Goal: Task Accomplishment & Management: Manage account settings

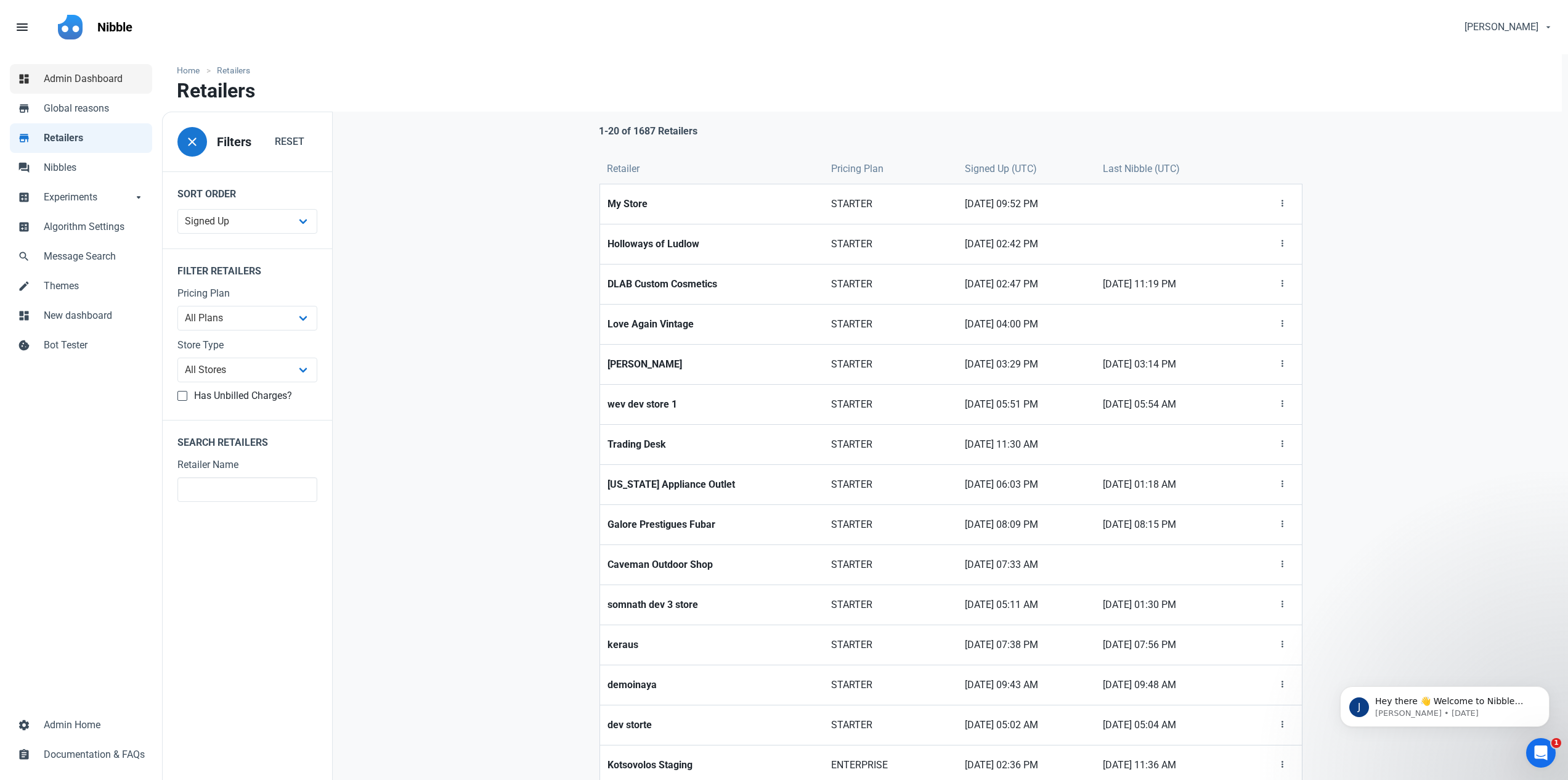
click at [94, 84] on span "Admin Dashboard" at bounding box center [94, 78] width 101 height 15
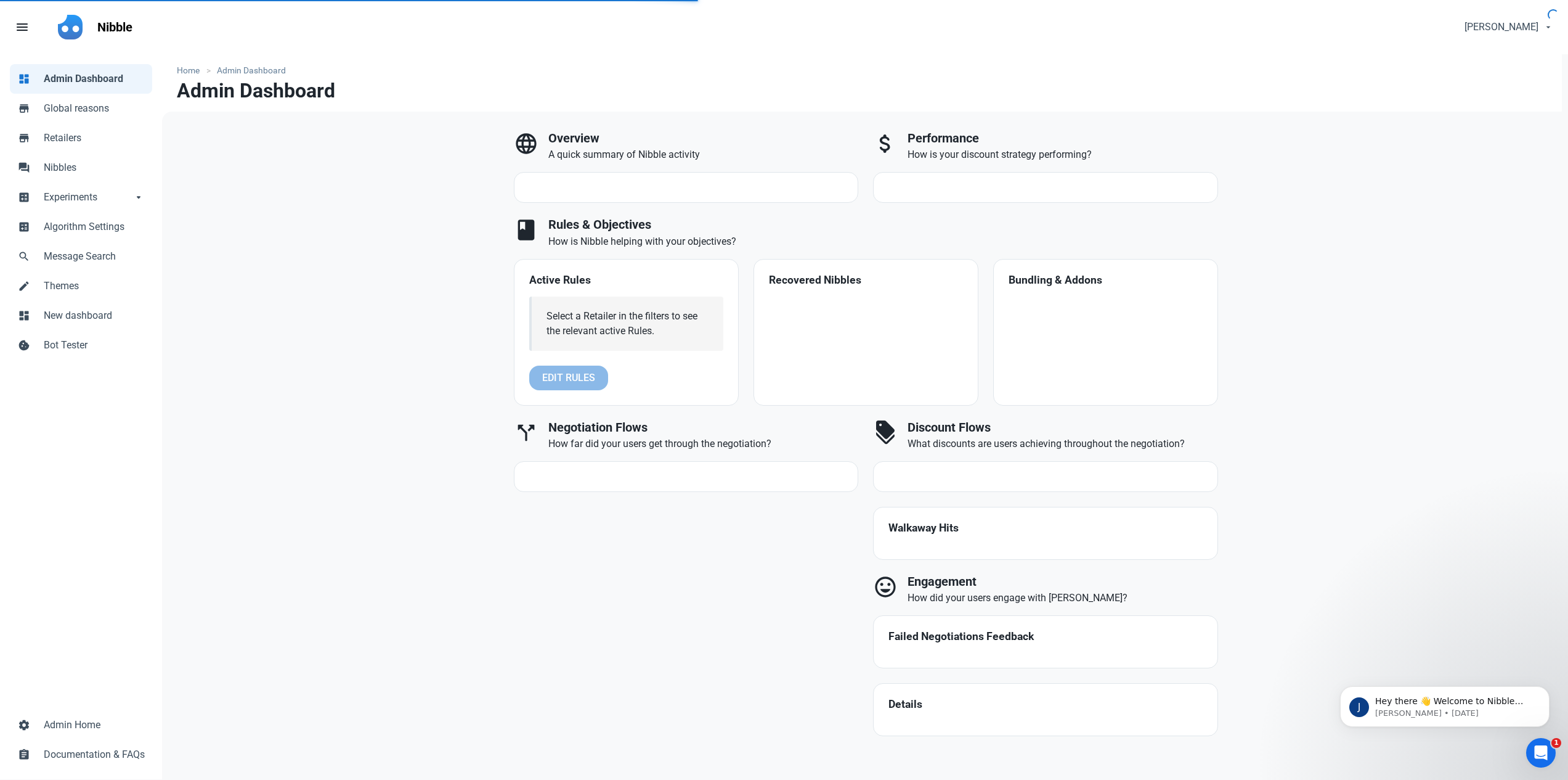
select select "7d"
select select "3"
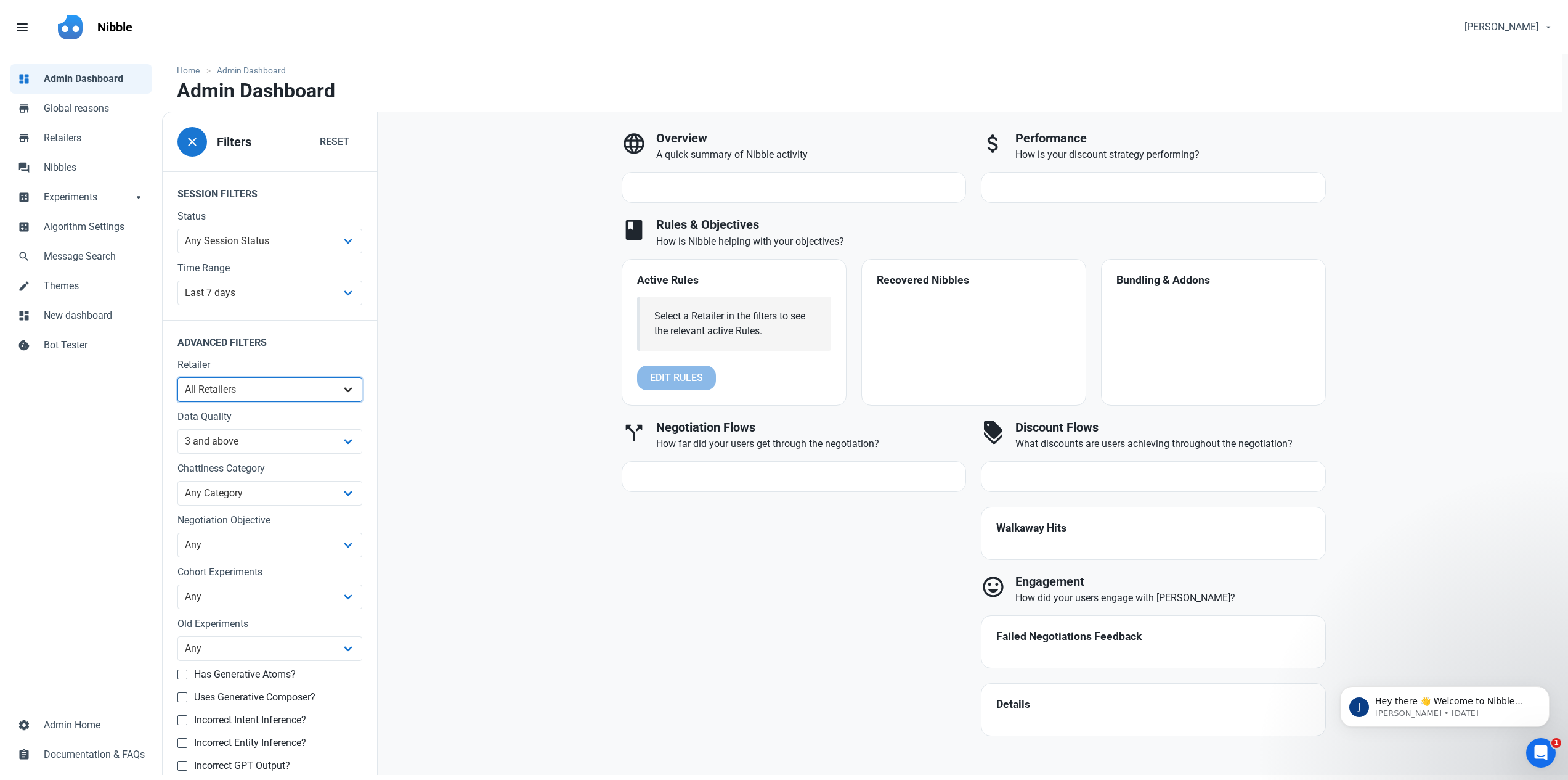
click at [267, 386] on select "All Retailers ?????????? ?????? ????Jessiz Boutique???? 1998 Watches 2KINGS 2TT…" at bounding box center [269, 389] width 185 height 25
select select "1418"
click at [177, 377] on select "All Retailers ?????????? ?????? ????Jessiz Boutique???? 1998 Watches 2KINGS 2TT…" at bounding box center [269, 389] width 185 height 25
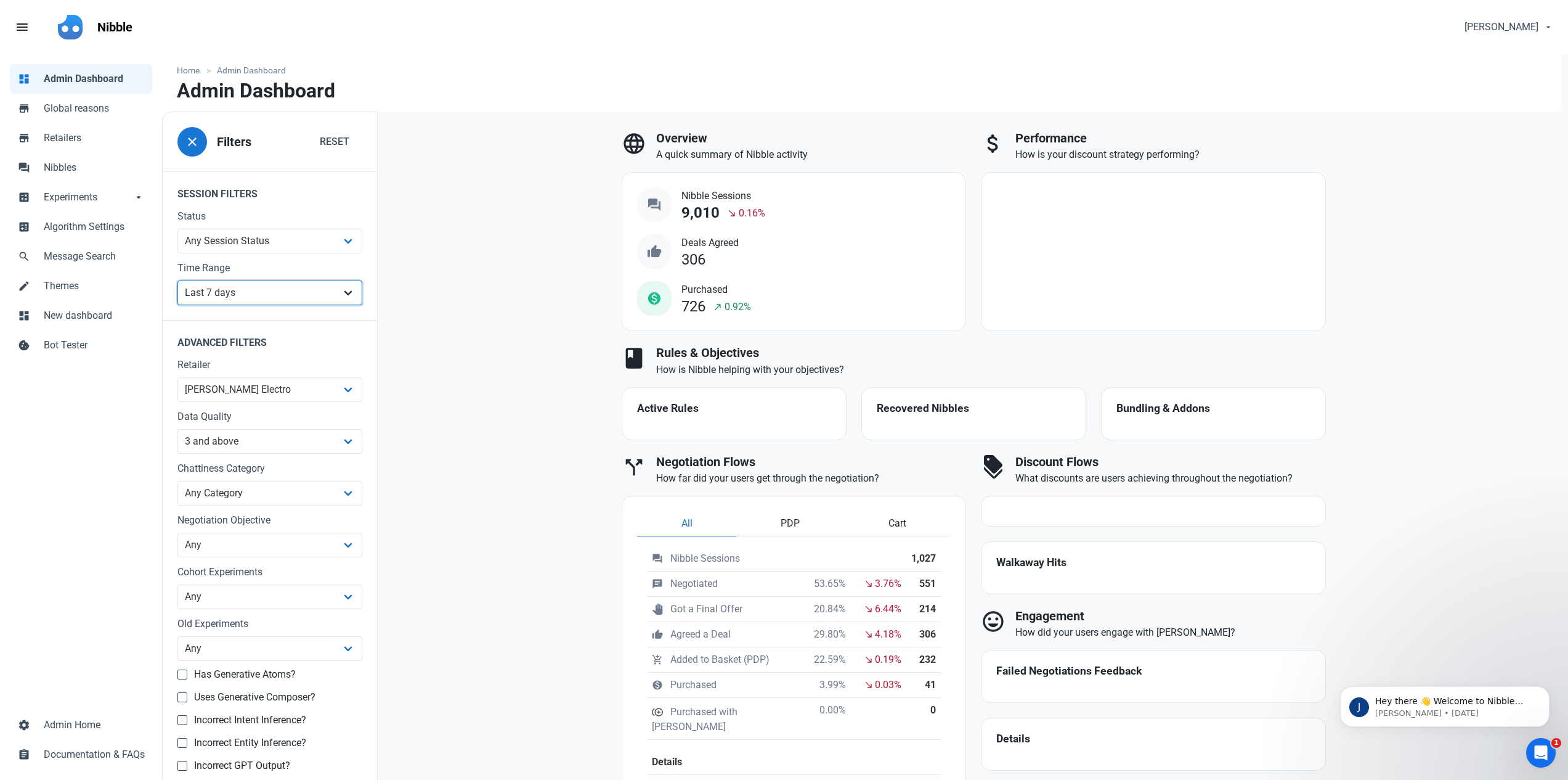
click at [314, 285] on select "All Time Last day Last 7 days Last 30 days Last 90 days Last 180 days Last 365 …" at bounding box center [269, 292] width 185 height 25
click at [177, 280] on select "All Time Last day Last 7 days Last 30 days Last 90 days Last 180 days Last 365 …" at bounding box center [269, 292] width 185 height 25
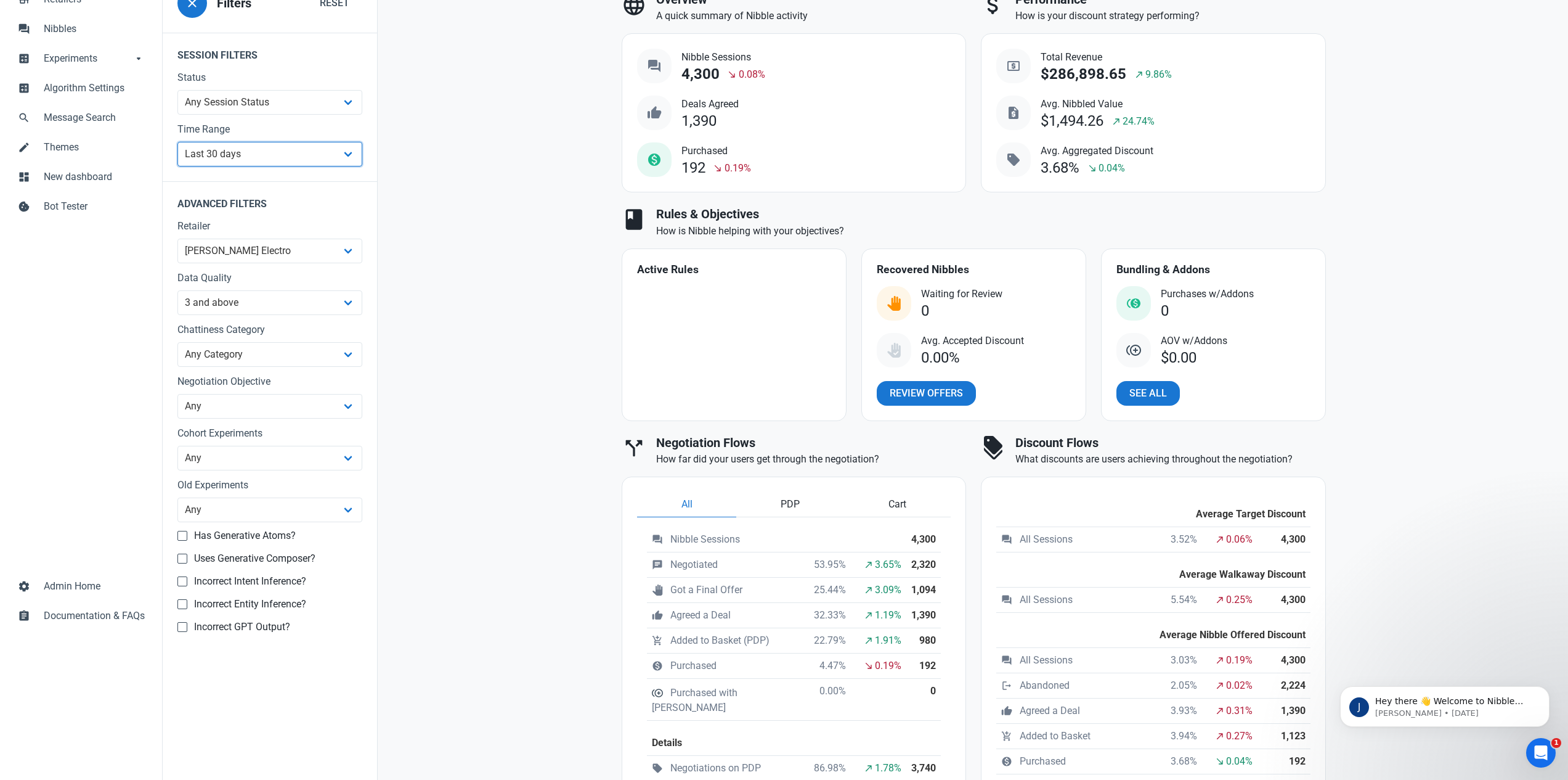
scroll to position [96, 0]
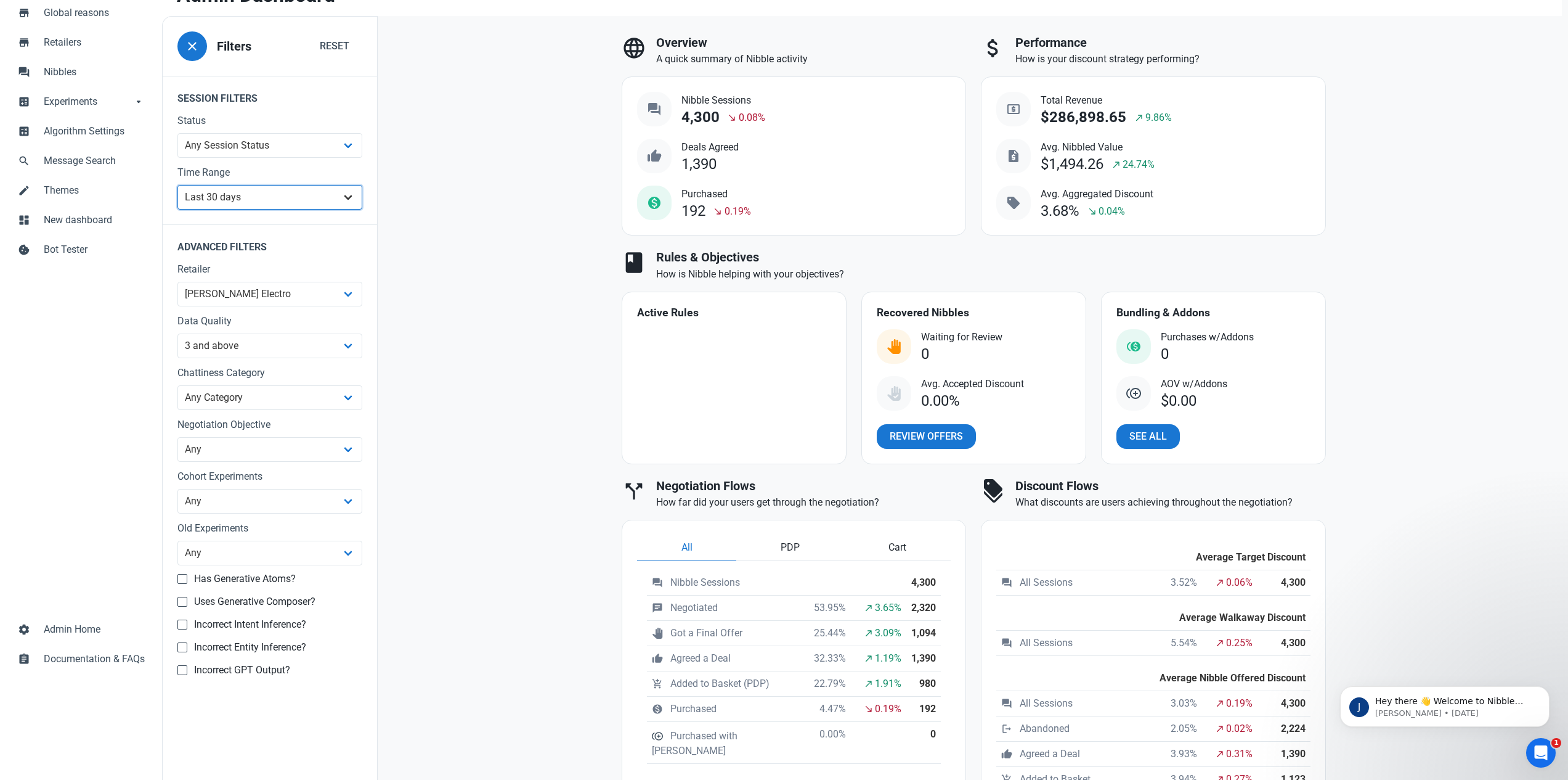
click at [351, 200] on select "All Time Last day Last 7 days Last 30 days Last 90 days Last 180 days Last 365 …" at bounding box center [269, 197] width 185 height 25
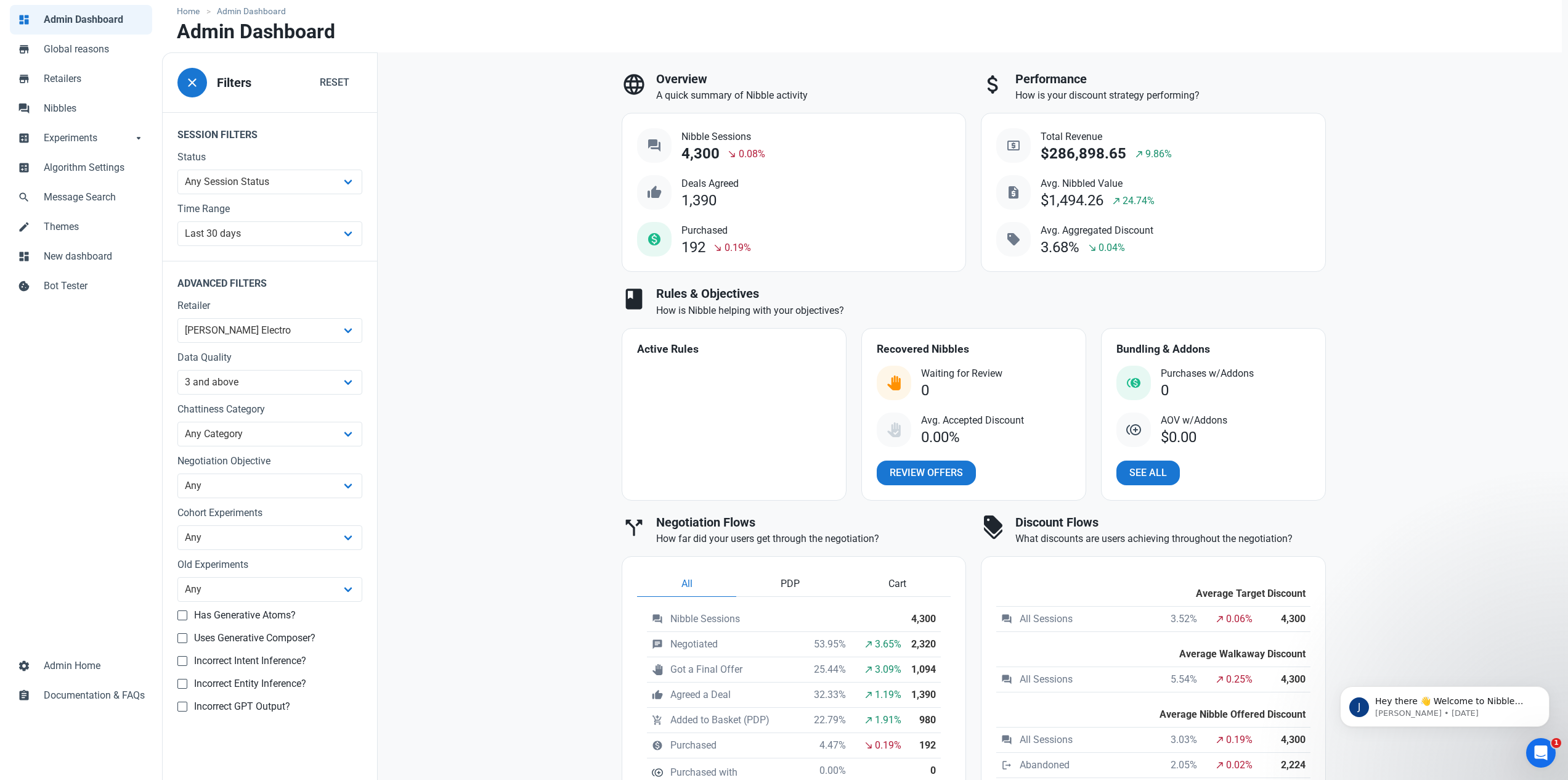
scroll to position [43, 0]
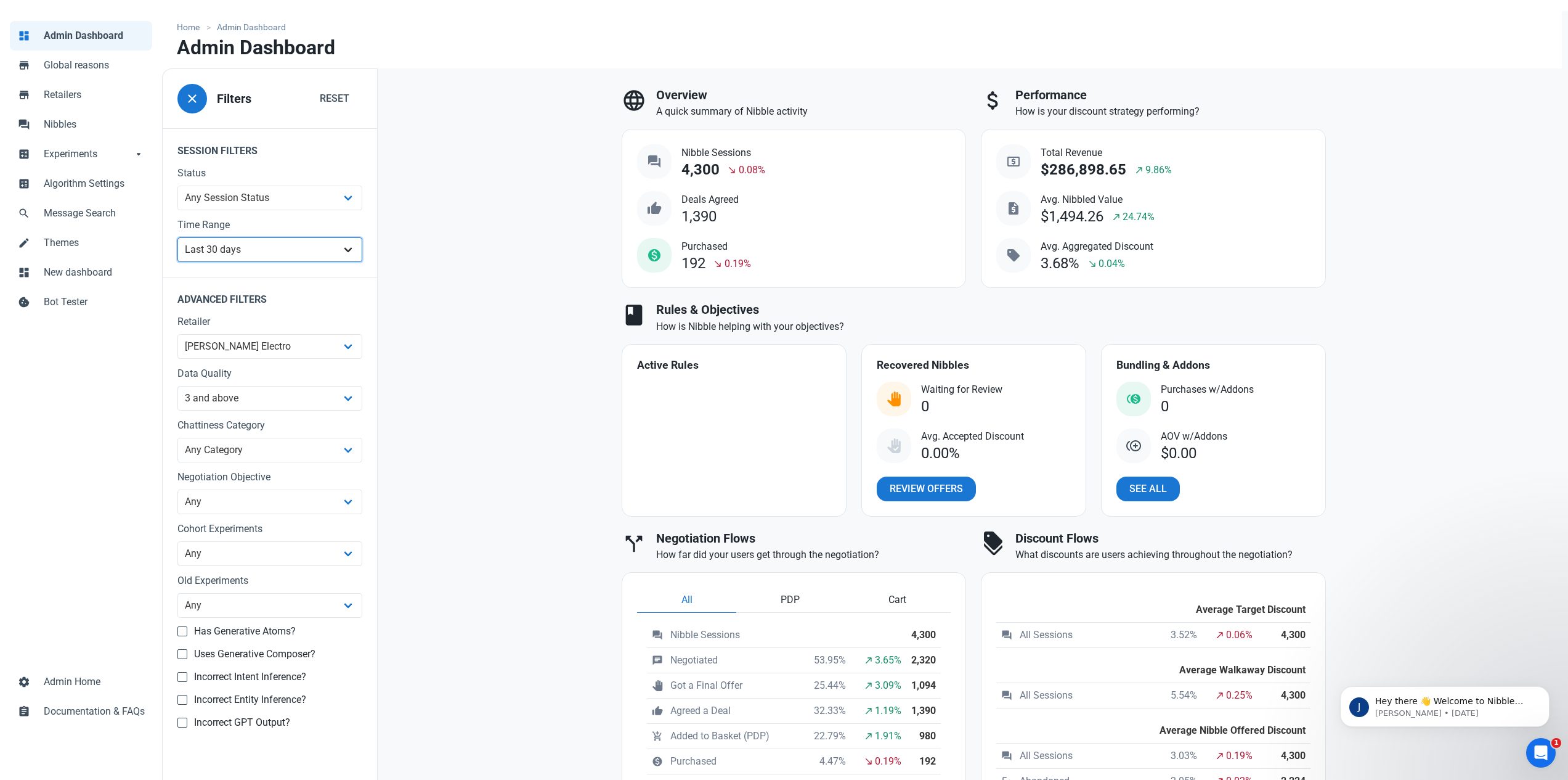
click at [283, 252] on select "All Time Last day Last 7 days Last 30 days Last 90 days Last 180 days Last 365 …" at bounding box center [269, 249] width 185 height 25
click at [177, 262] on select "All Time Last day Last 7 days Last 30 days Last 90 days Last 180 days Last 365 …" at bounding box center [269, 249] width 185 height 25
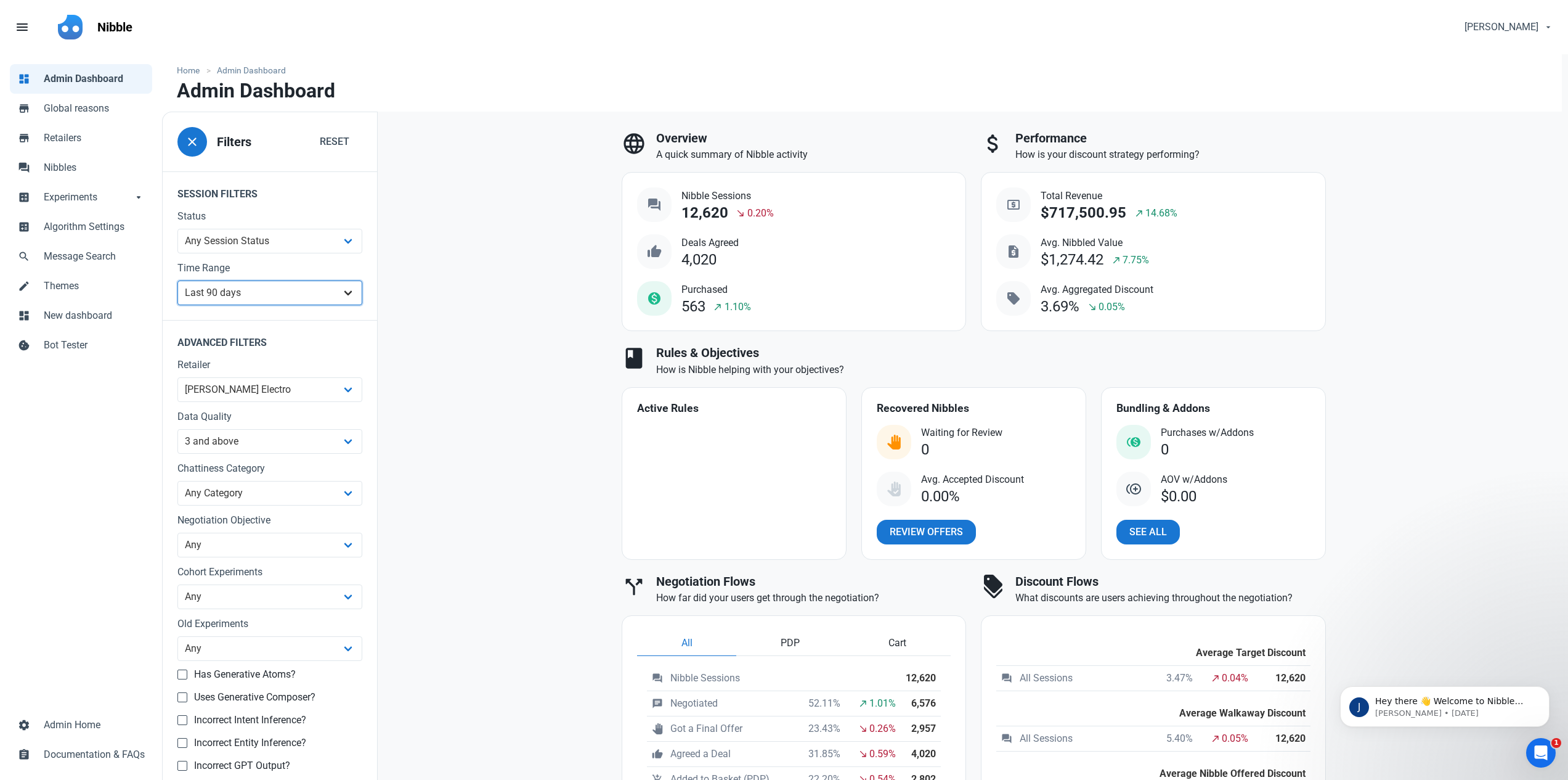
click at [298, 293] on select "All Time Last day Last 7 days Last 30 days Last 90 days Last 180 days Last 365 …" at bounding box center [269, 292] width 185 height 25
select select "30d"
click at [177, 280] on select "All Time Last day Last 7 days Last 30 days Last 90 days Last 180 days Last 365 …" at bounding box center [269, 292] width 185 height 25
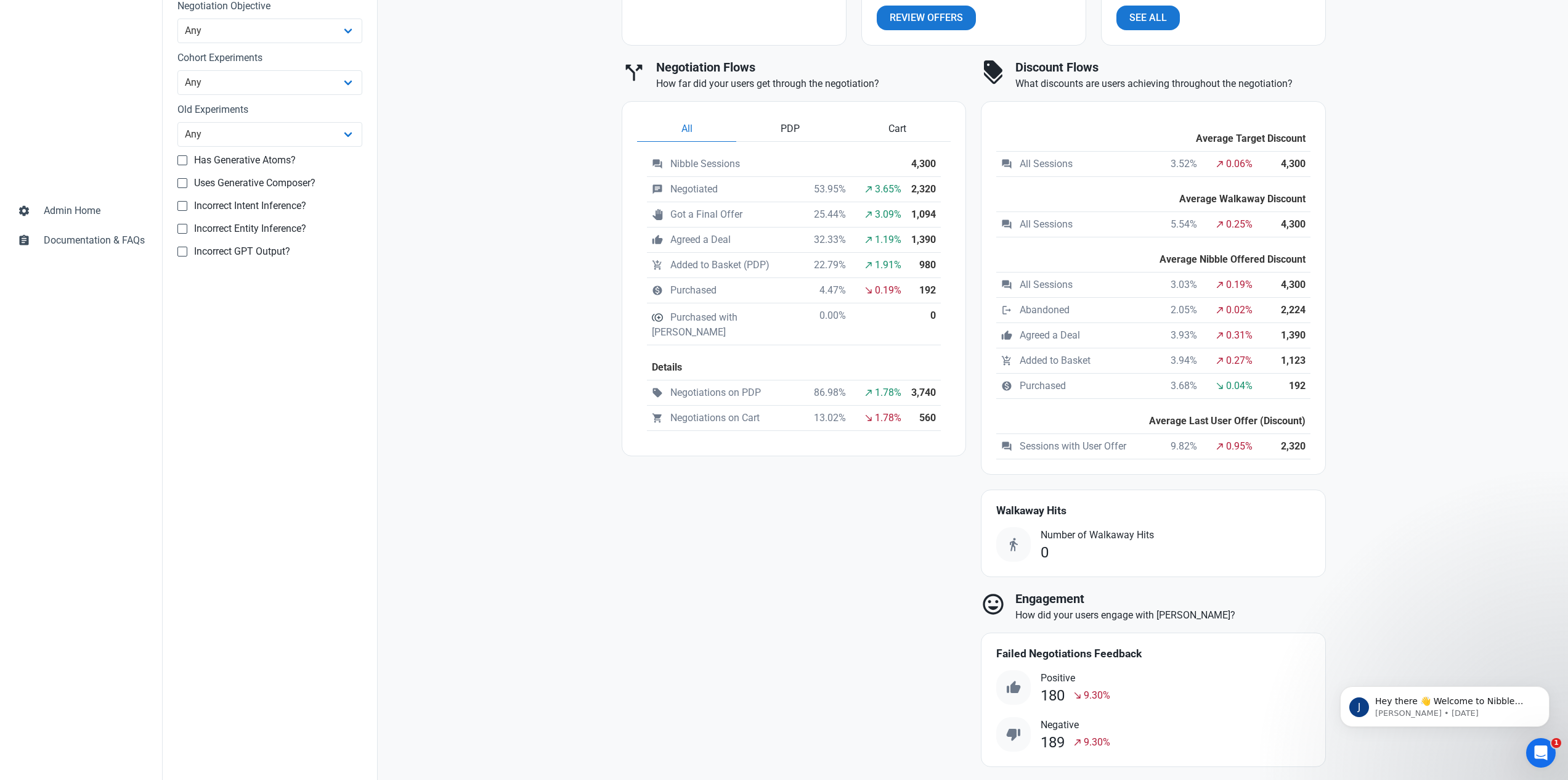
scroll to position [571, 0]
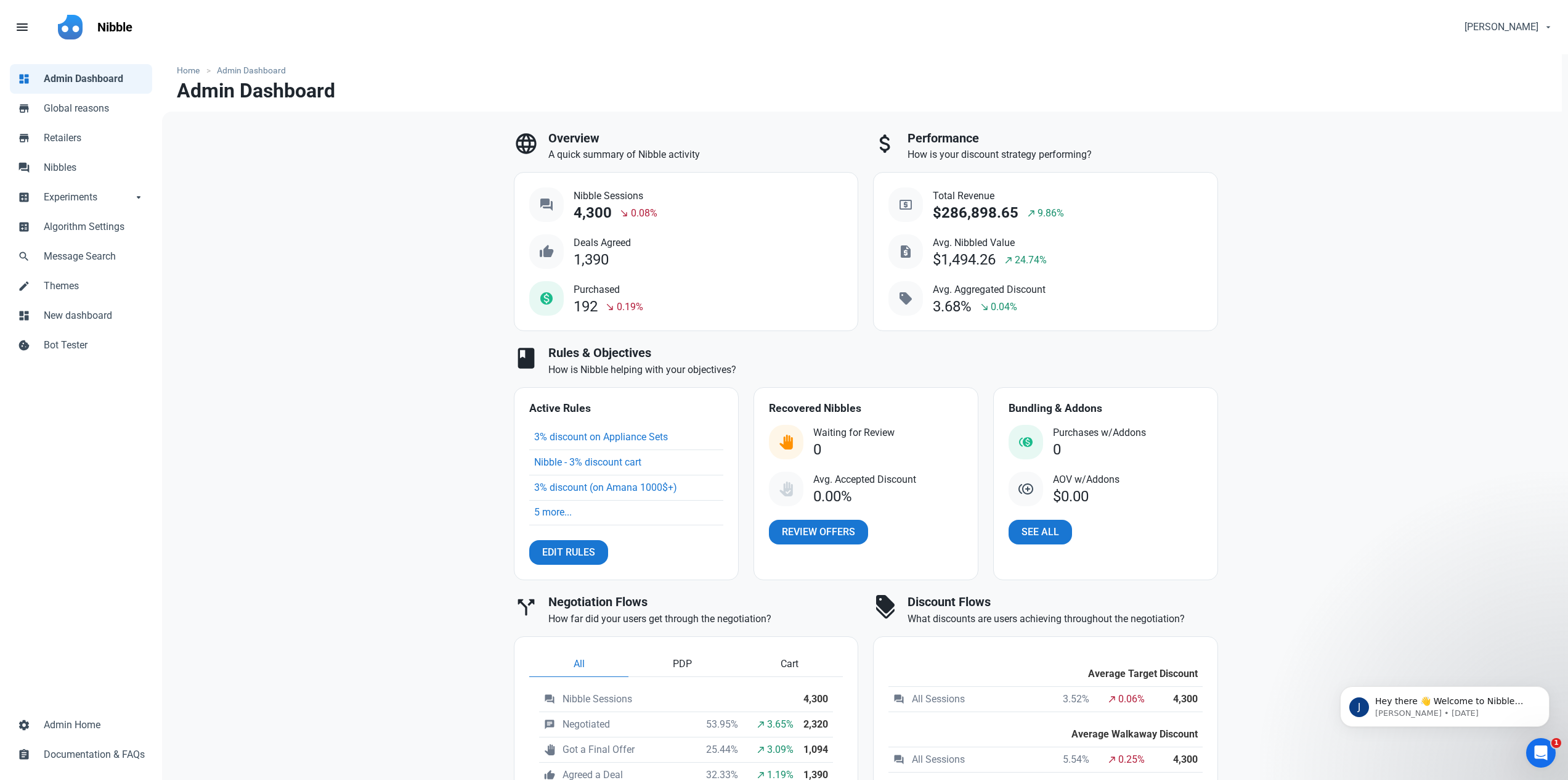
select select "30d"
select select "1418"
select select "3"
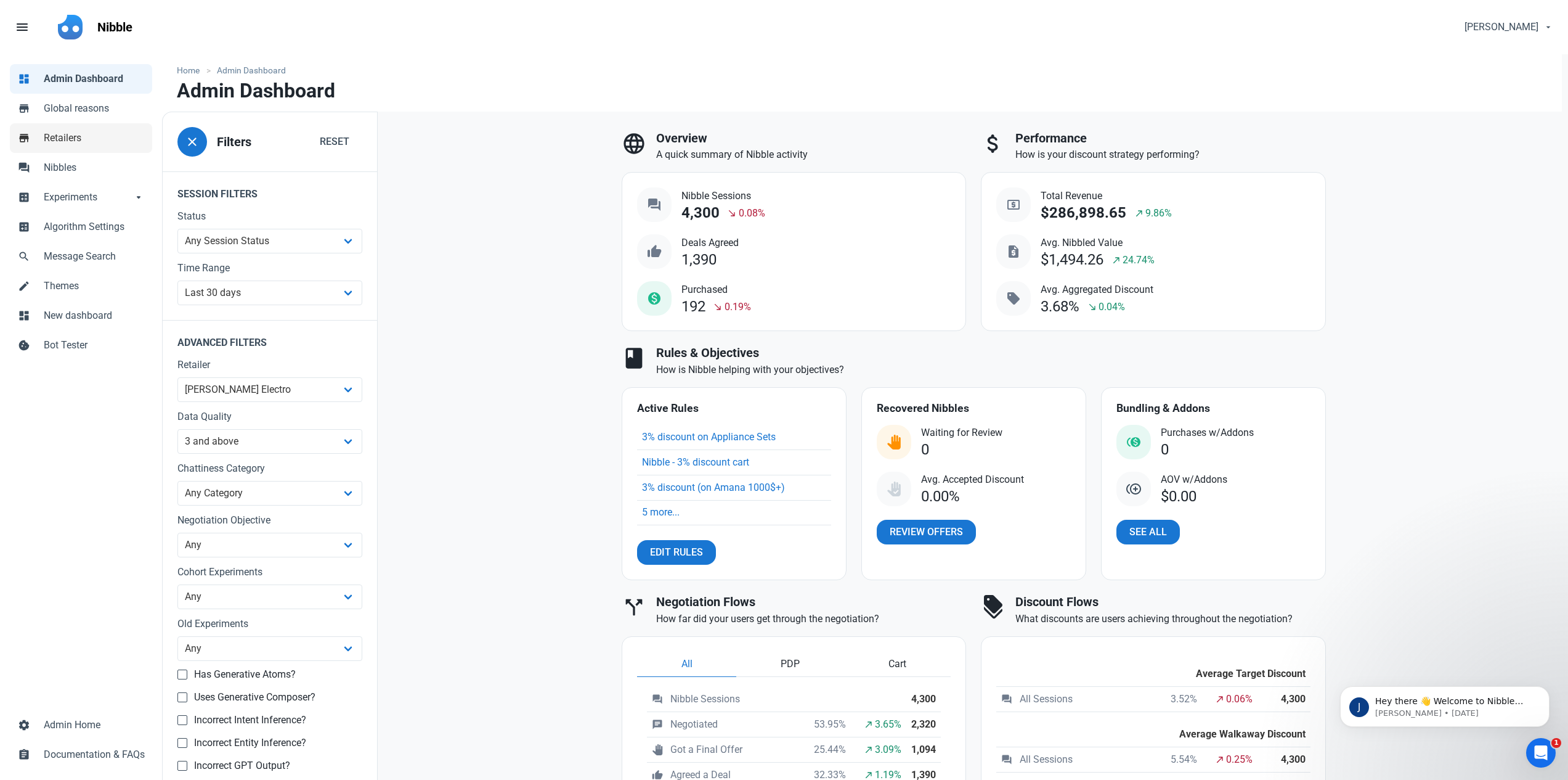
click at [60, 142] on span "Retailers" at bounding box center [94, 138] width 101 height 15
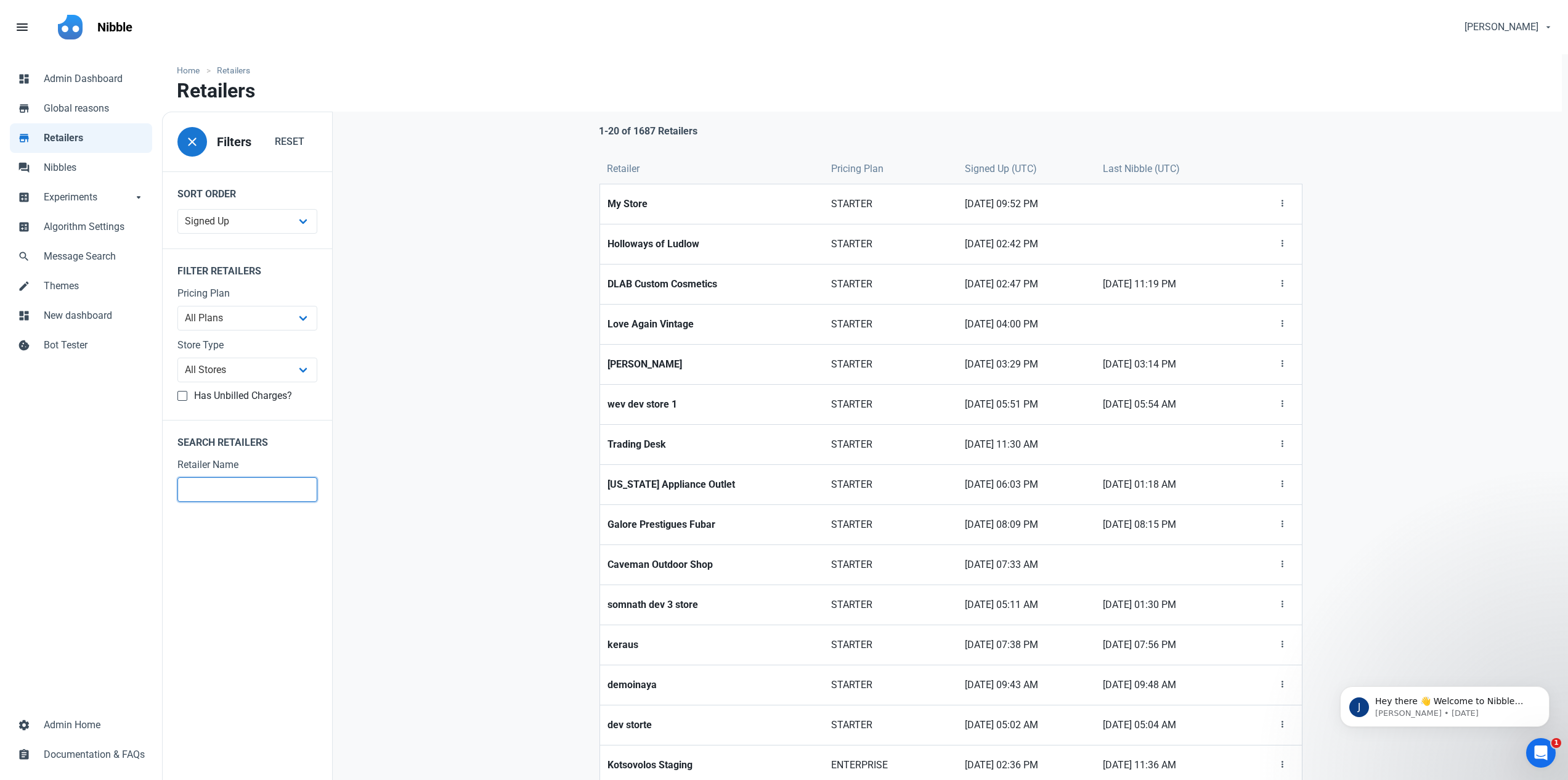
click at [224, 484] on input "text" at bounding box center [247, 489] width 140 height 25
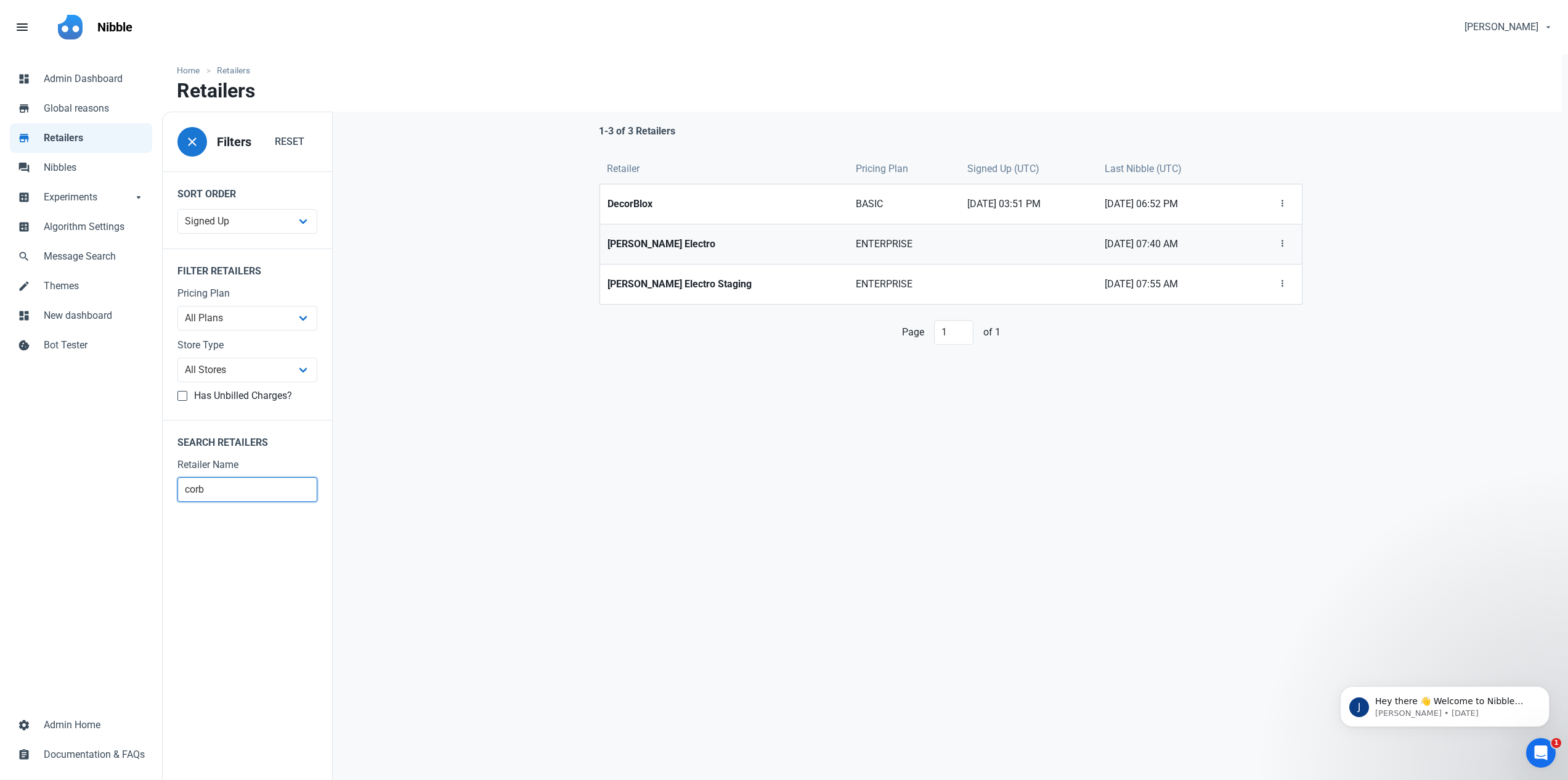
type input "corb"
click at [662, 237] on strong "[PERSON_NAME] Electro" at bounding box center [725, 244] width 234 height 15
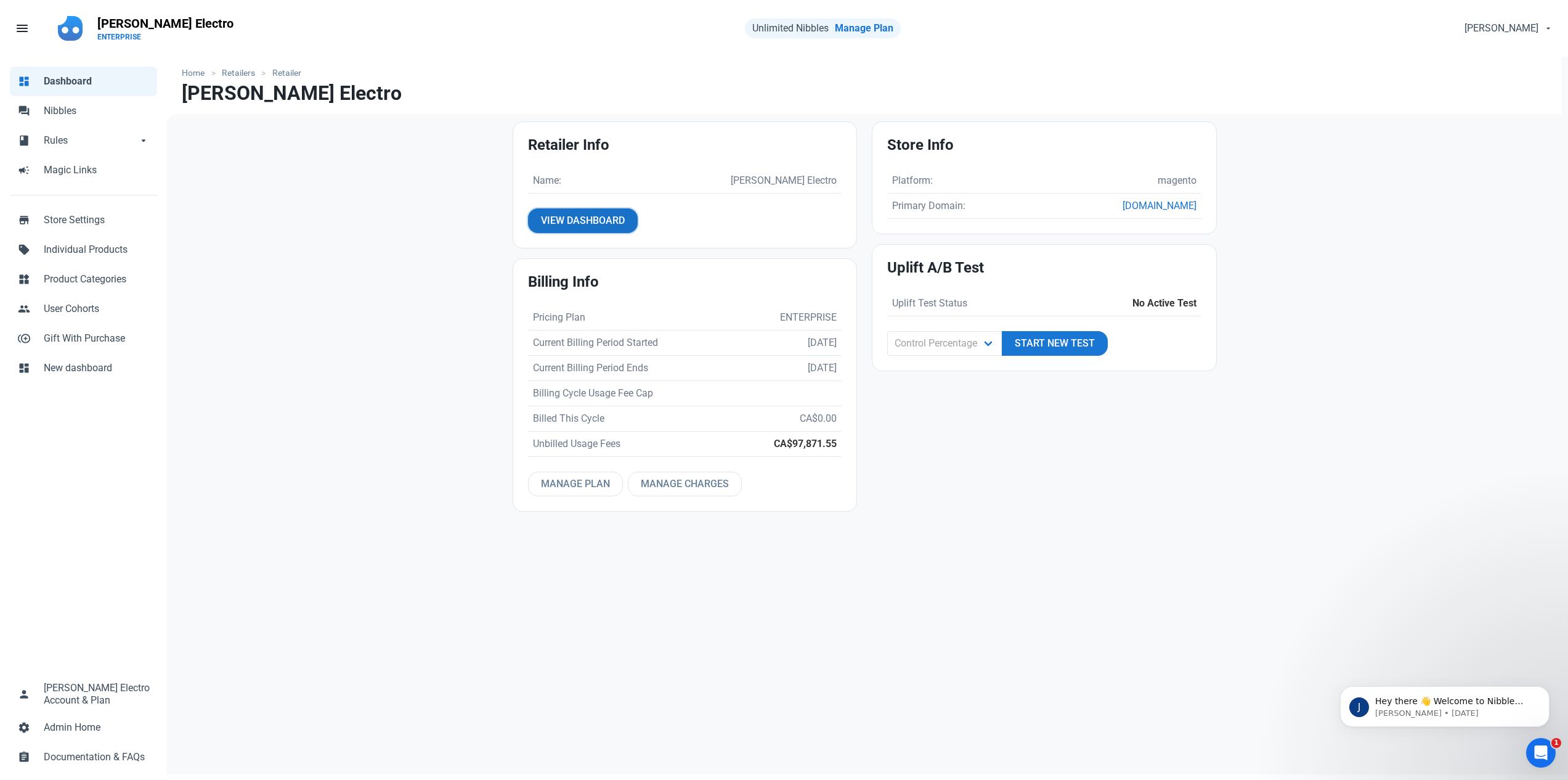
click at [555, 224] on span "View Dashboard" at bounding box center [583, 220] width 84 height 15
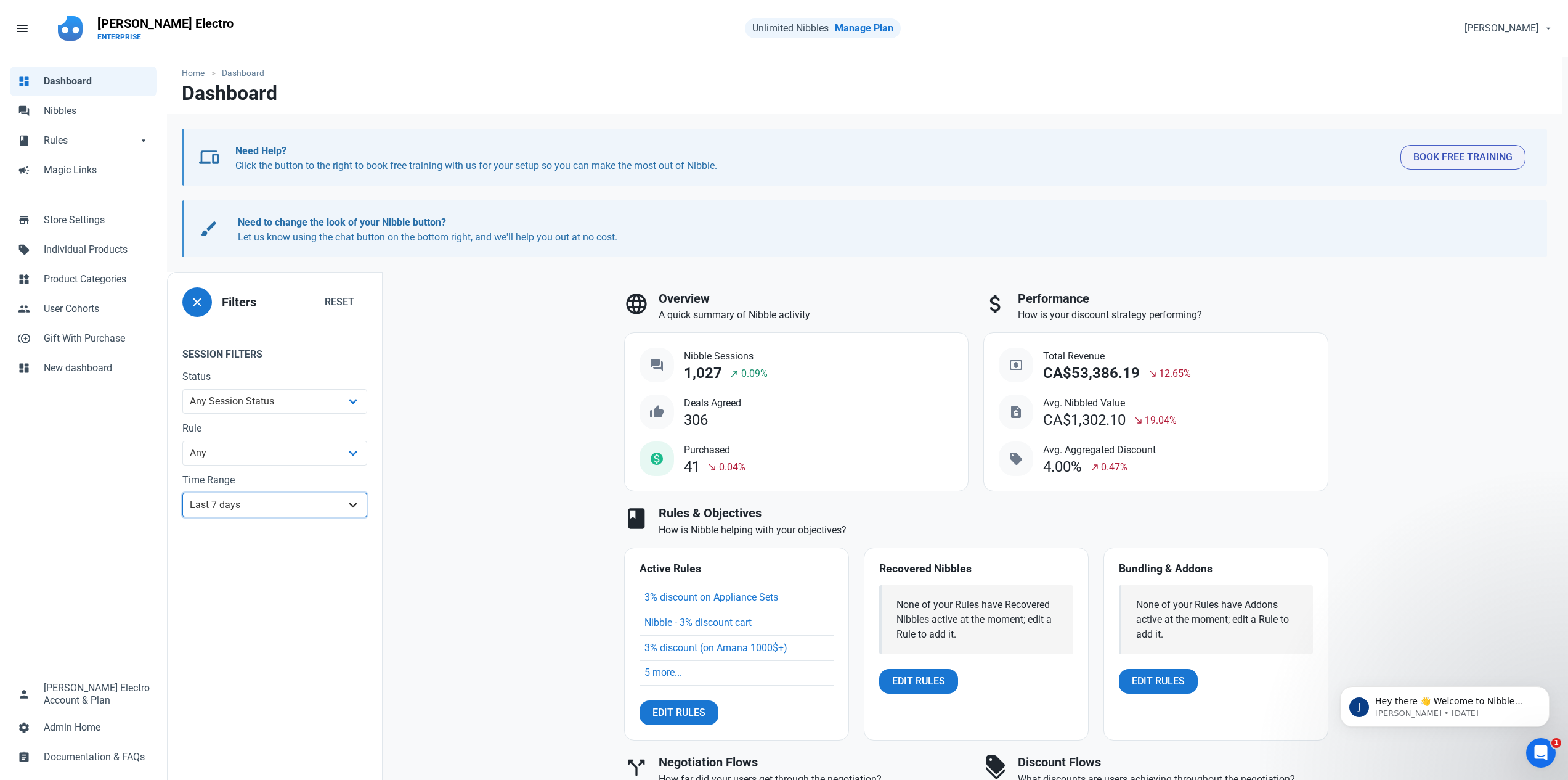
click at [270, 507] on select "All Time Last day Last 7 days Last 30 days Last 90 days Last 180 days Last 365 …" at bounding box center [274, 504] width 185 height 25
select select "30d"
click at [182, 492] on select "All Time Last day Last 7 days Last 30 days Last 90 days Last 180 days Last 365 …" at bounding box center [274, 504] width 185 height 25
